Goal: Find specific page/section: Find specific page/section

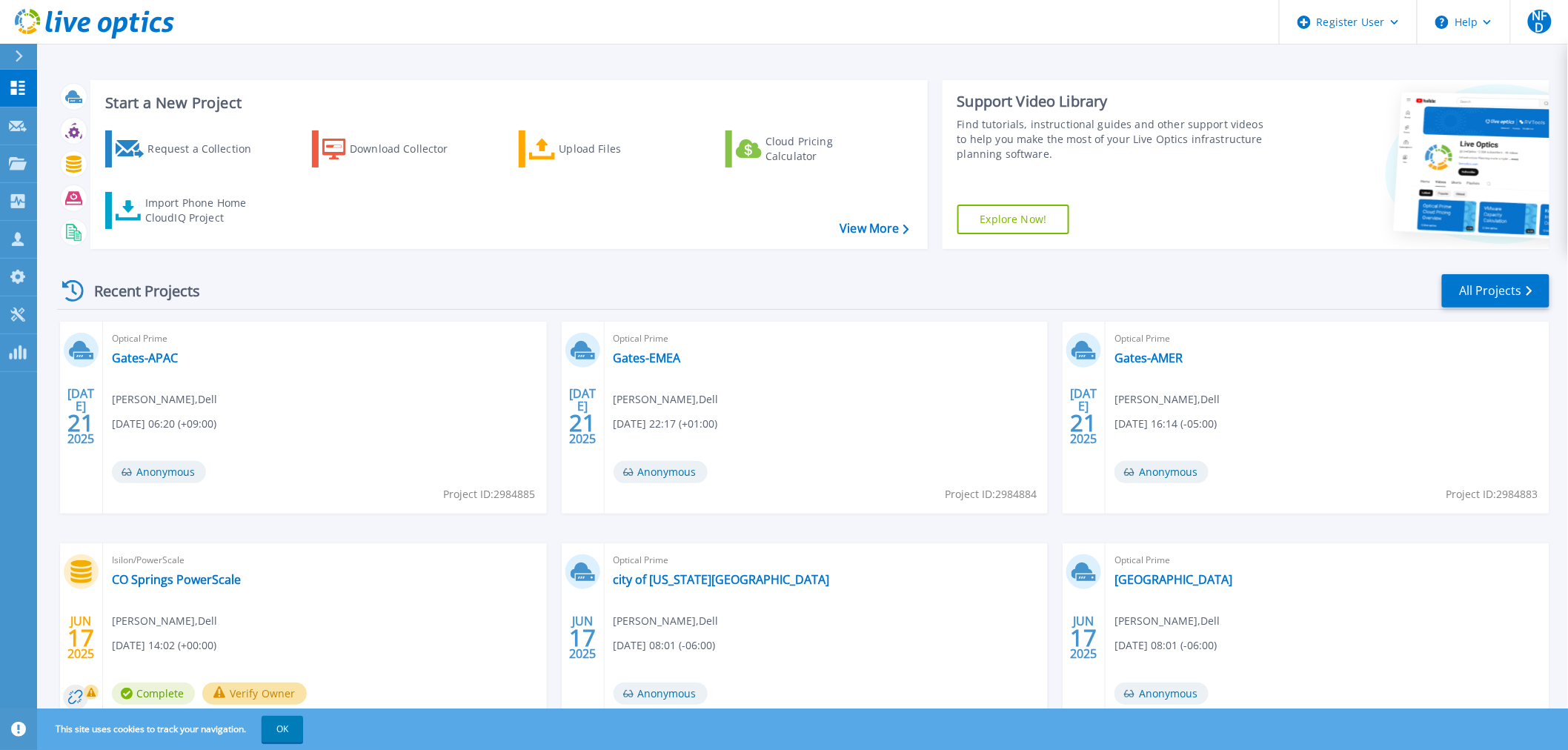
click at [28, 52] on div at bounding box center [26, 56] width 24 height 25
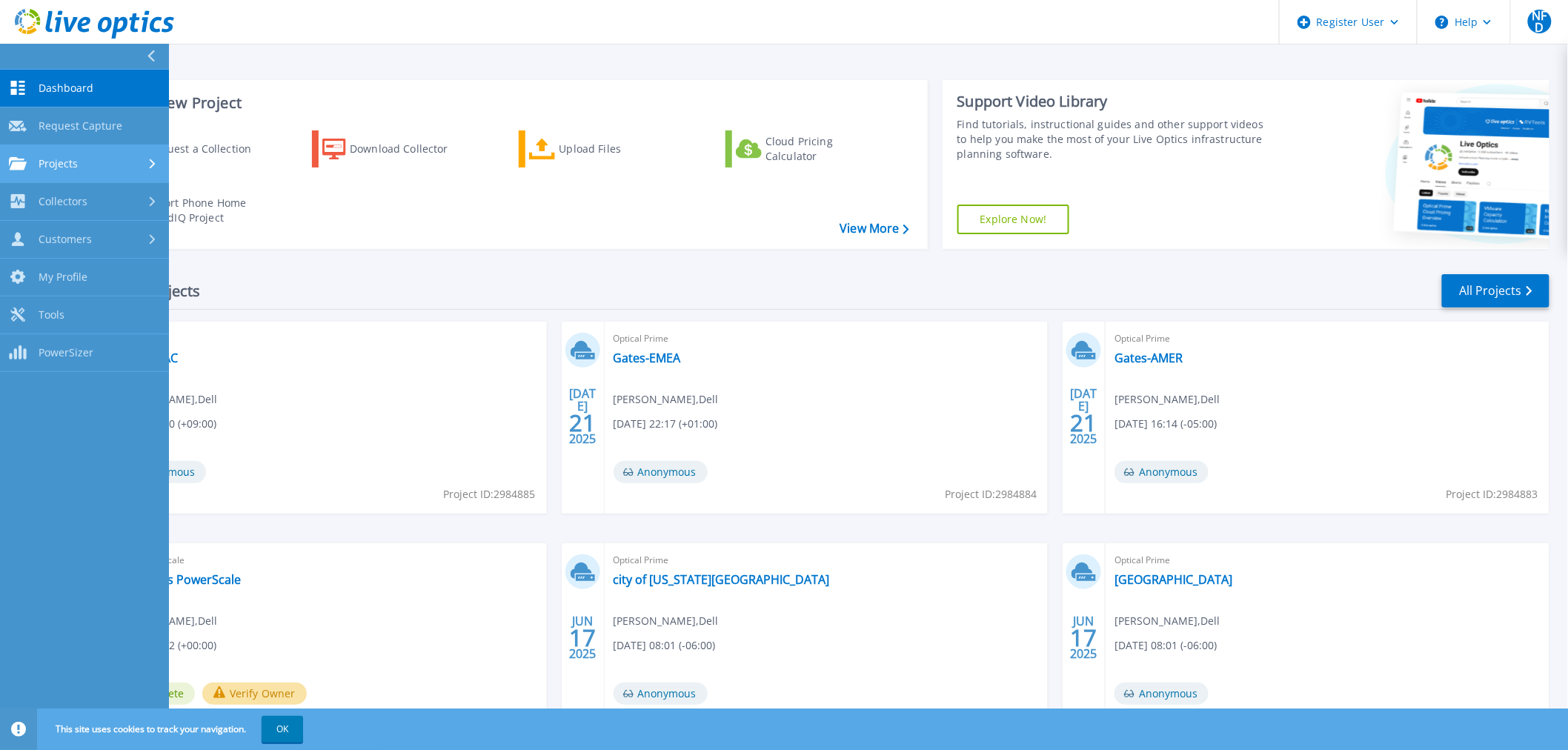
click at [105, 167] on div "Projects" at bounding box center [85, 164] width 151 height 14
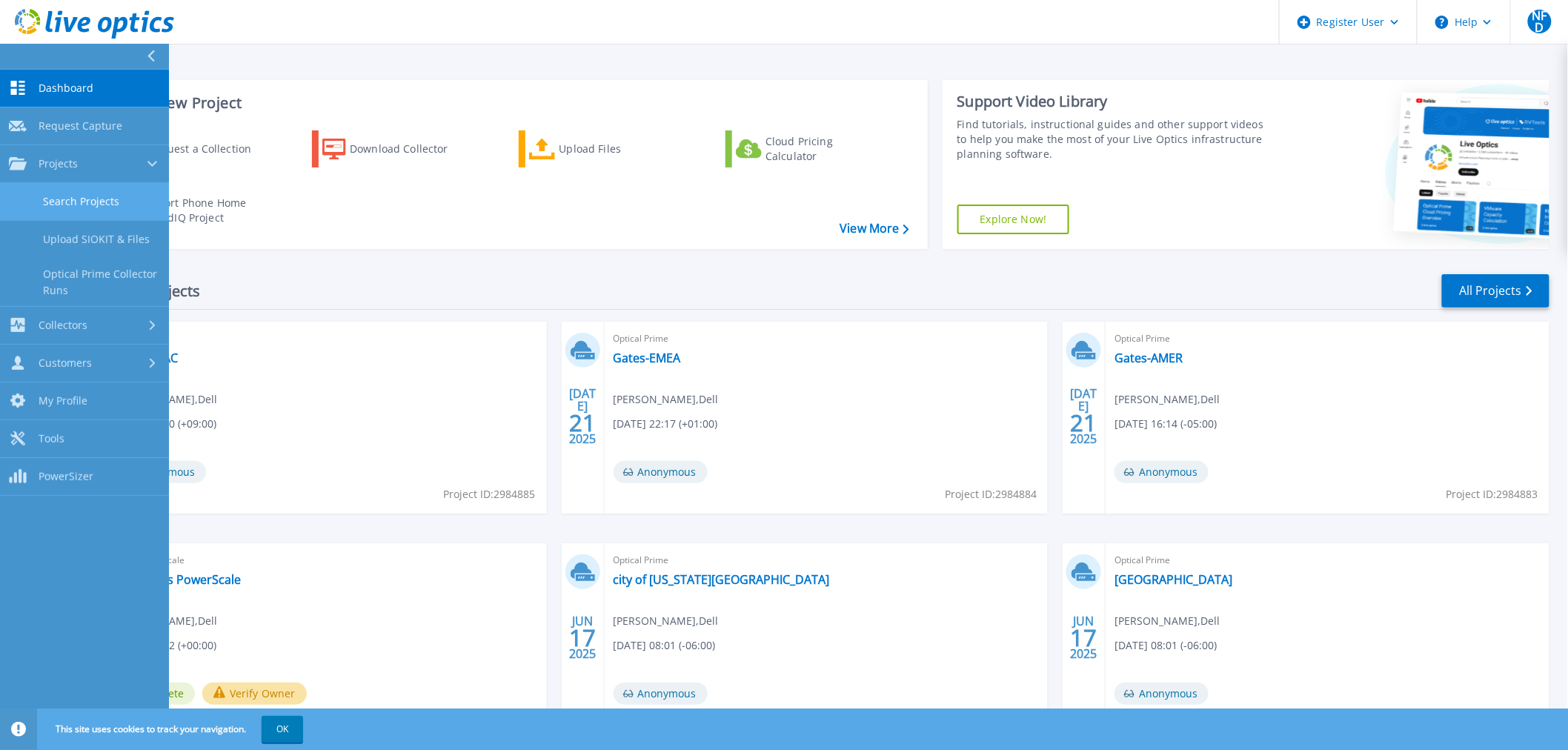
click at [94, 197] on link "Search Projects" at bounding box center [85, 201] width 169 height 38
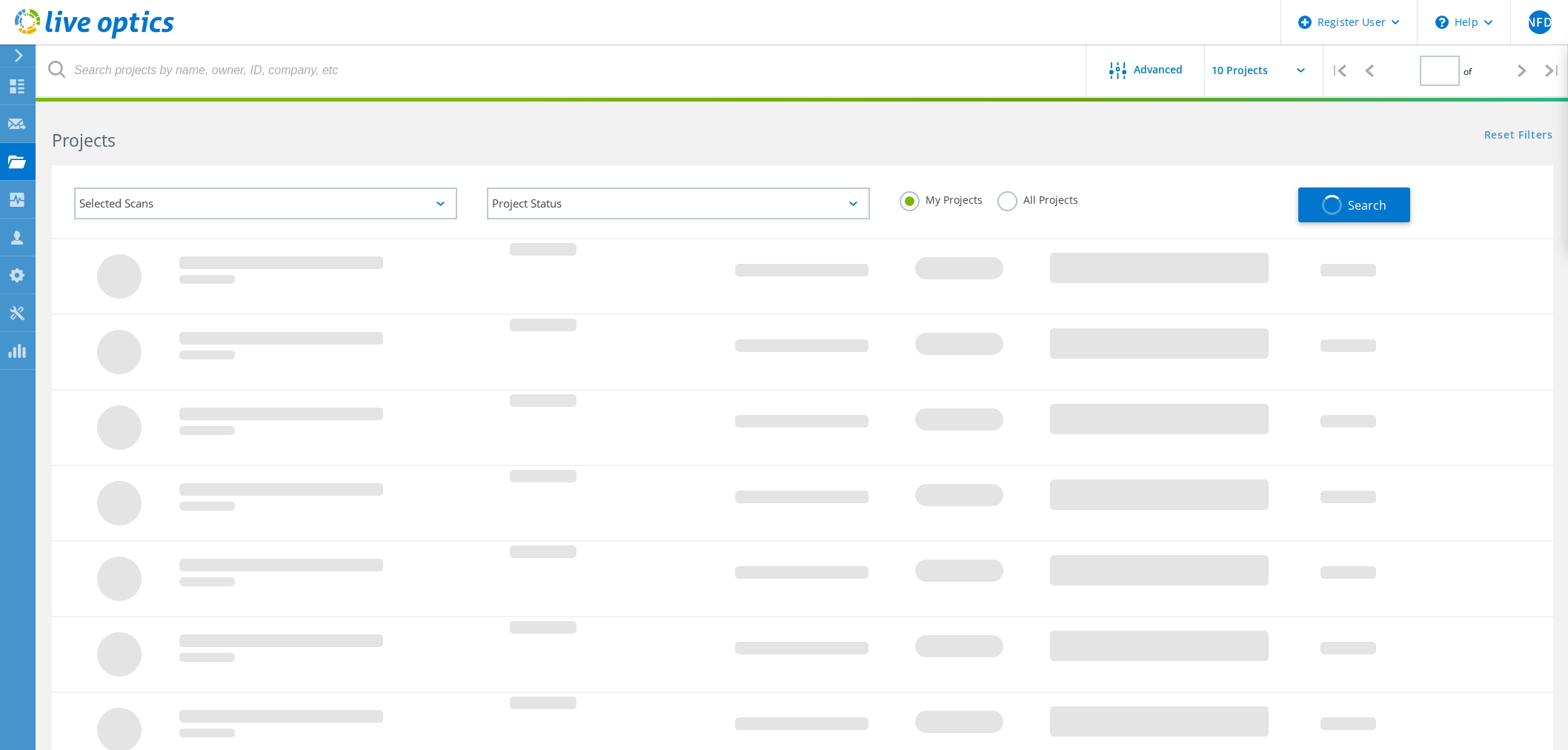
type input "1"
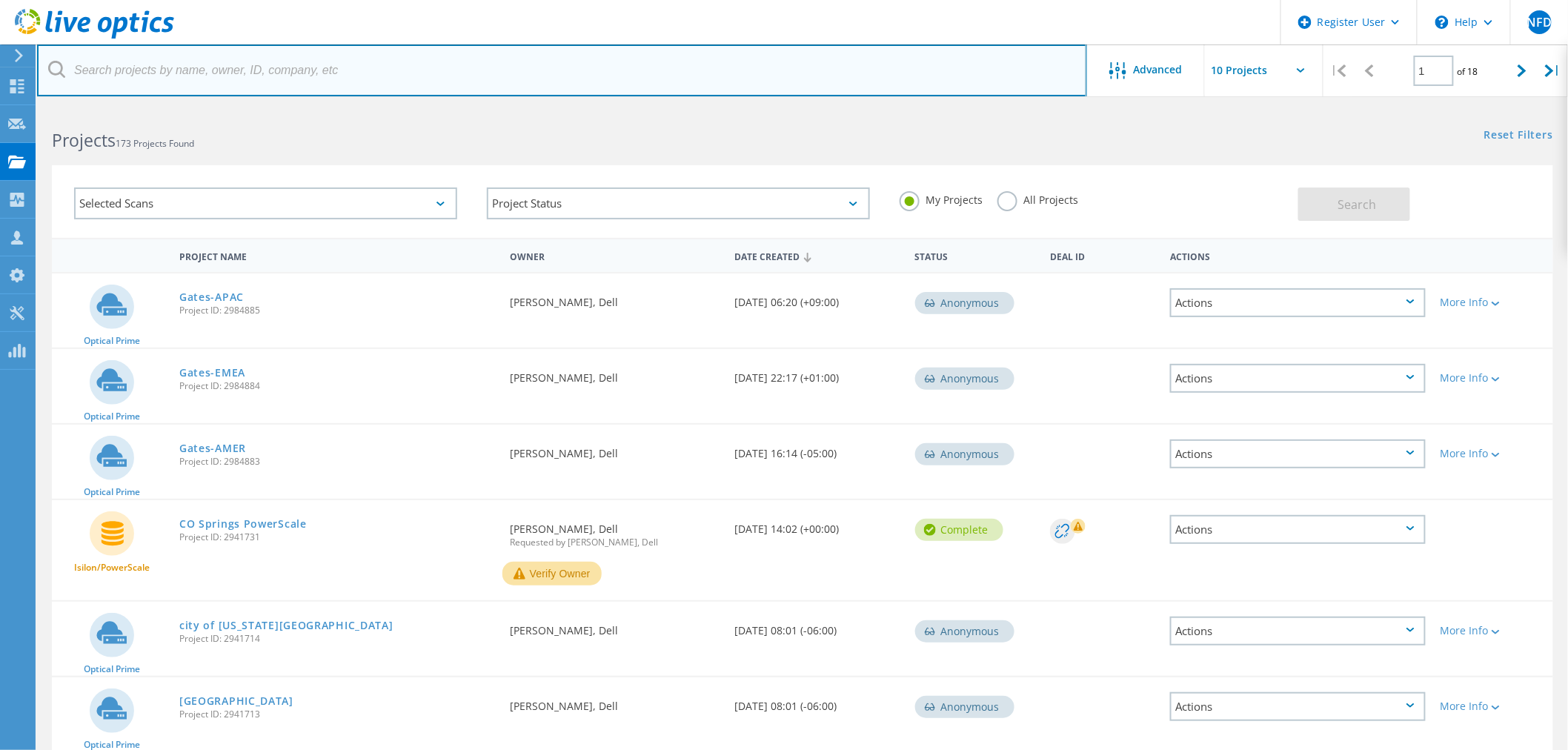
click at [247, 71] on input "text" at bounding box center [562, 70] width 1050 height 51
paste input "2267362"
type input "2267362"
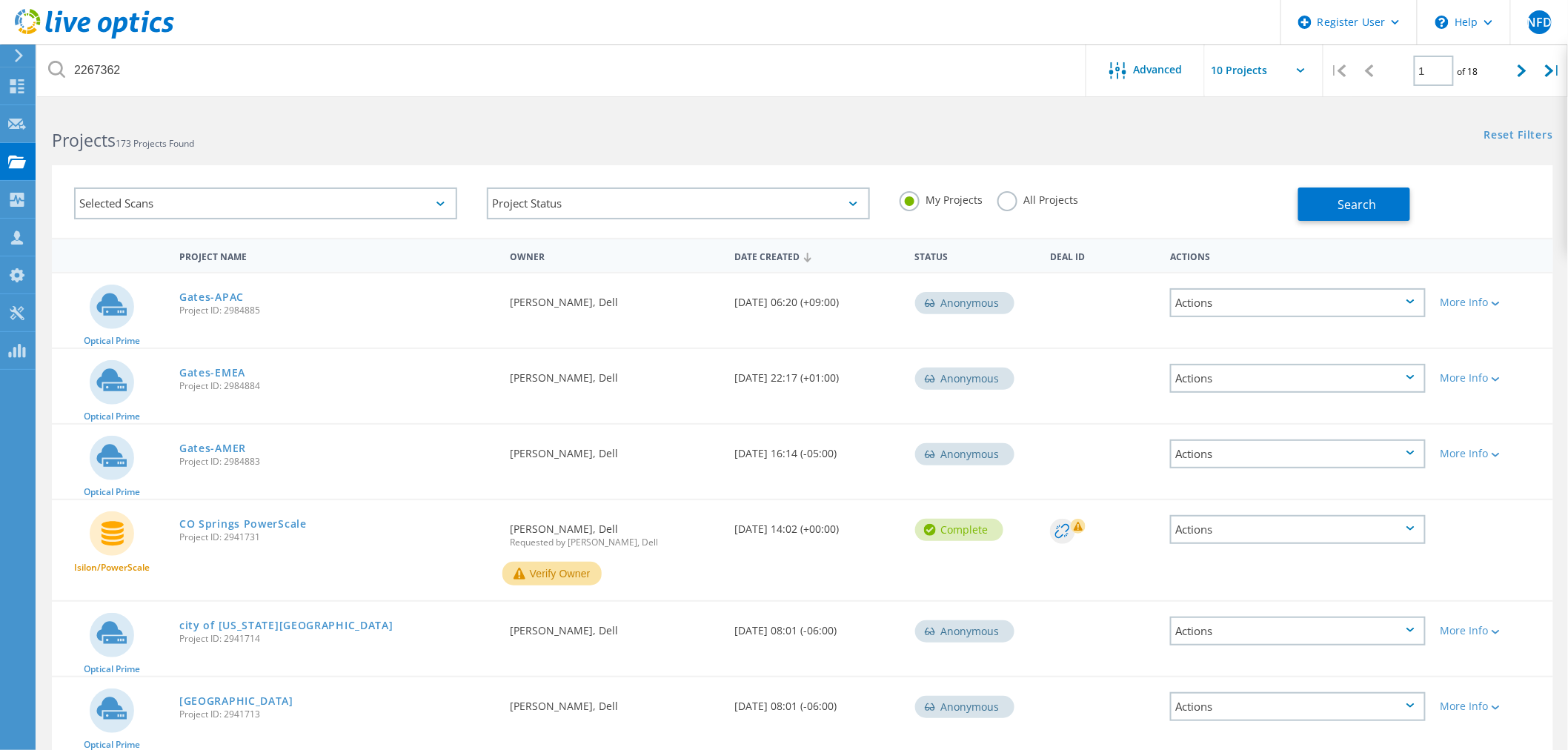
click at [1007, 188] on div "My Projects All Projects" at bounding box center [1090, 200] width 413 height 55
click at [1019, 200] on label "All Projects" at bounding box center [1038, 198] width 81 height 14
click at [0, 0] on input "All Projects" at bounding box center [0, 0] width 0 height 0
click at [1355, 194] on button "Search" at bounding box center [1354, 204] width 112 height 33
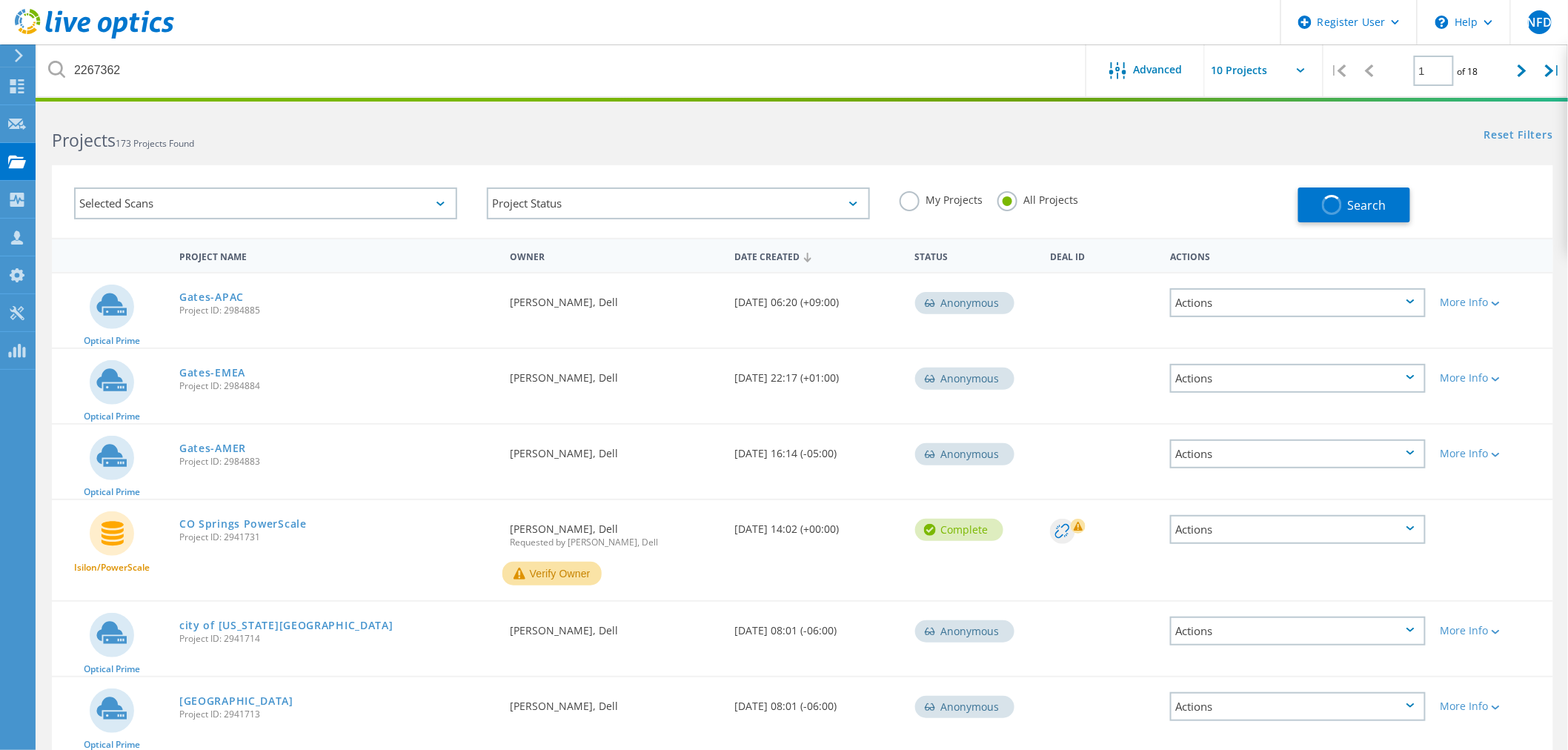
click at [935, 143] on div "Projects 173 Projects Found Reset Filters Show Filters" at bounding box center [801, 127] width 1530 height 40
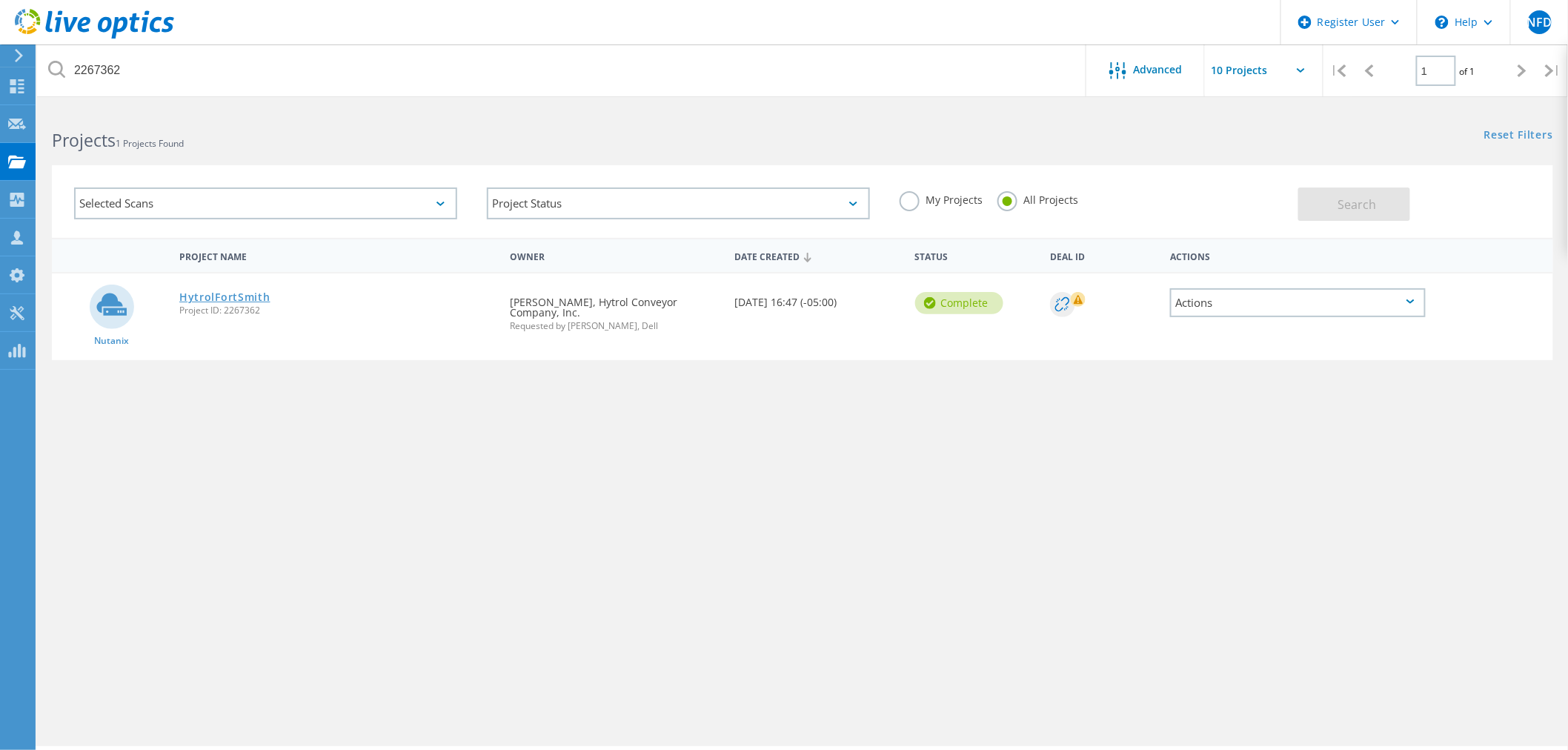
click at [234, 292] on link "HytrolFortSmith" at bounding box center [224, 297] width 91 height 10
